Goal: Check status

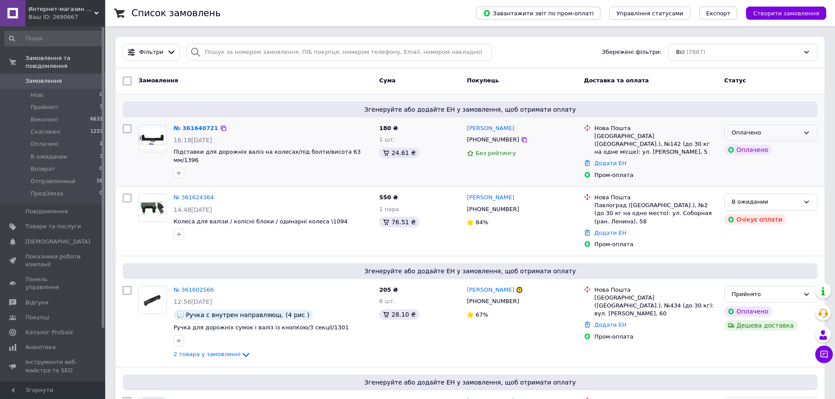
click at [780, 135] on div "Оплачено" at bounding box center [766, 132] width 68 height 9
click at [773, 150] on li "Прийнято" at bounding box center [771, 151] width 93 height 16
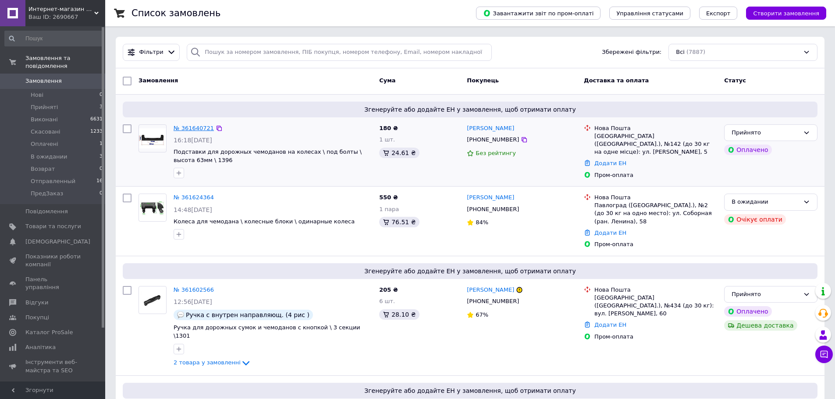
click at [191, 127] on link "№ 361640721" at bounding box center [194, 128] width 40 height 7
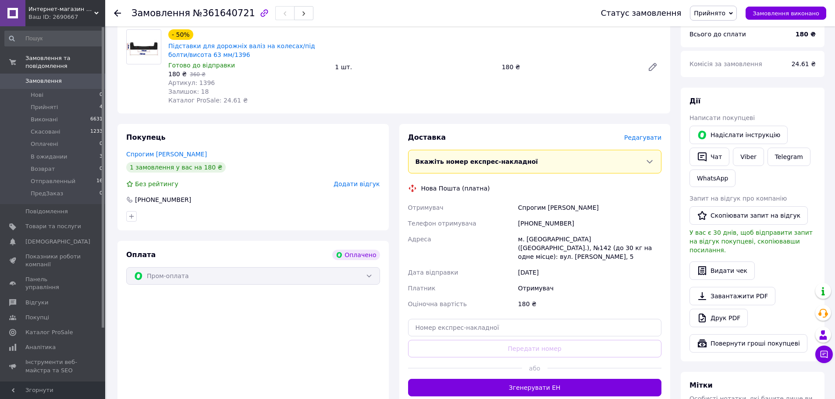
scroll to position [132, 0]
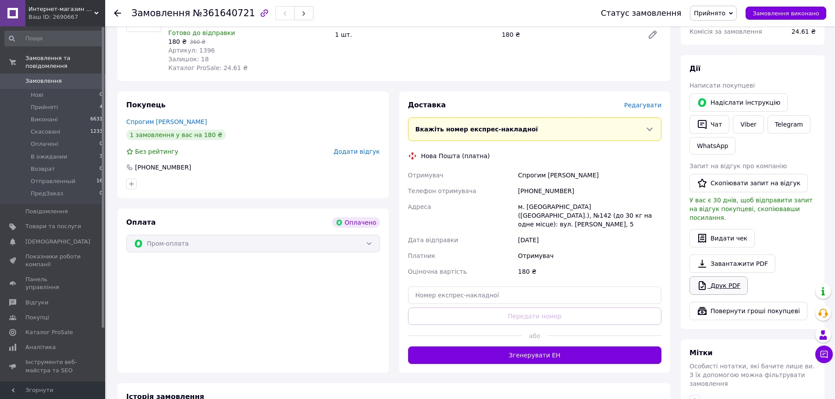
click at [720, 277] on link "Друк PDF" at bounding box center [719, 286] width 58 height 18
click at [749, 124] on link "Viber" at bounding box center [748, 124] width 31 height 18
